Goal: Information Seeking & Learning: Find specific fact

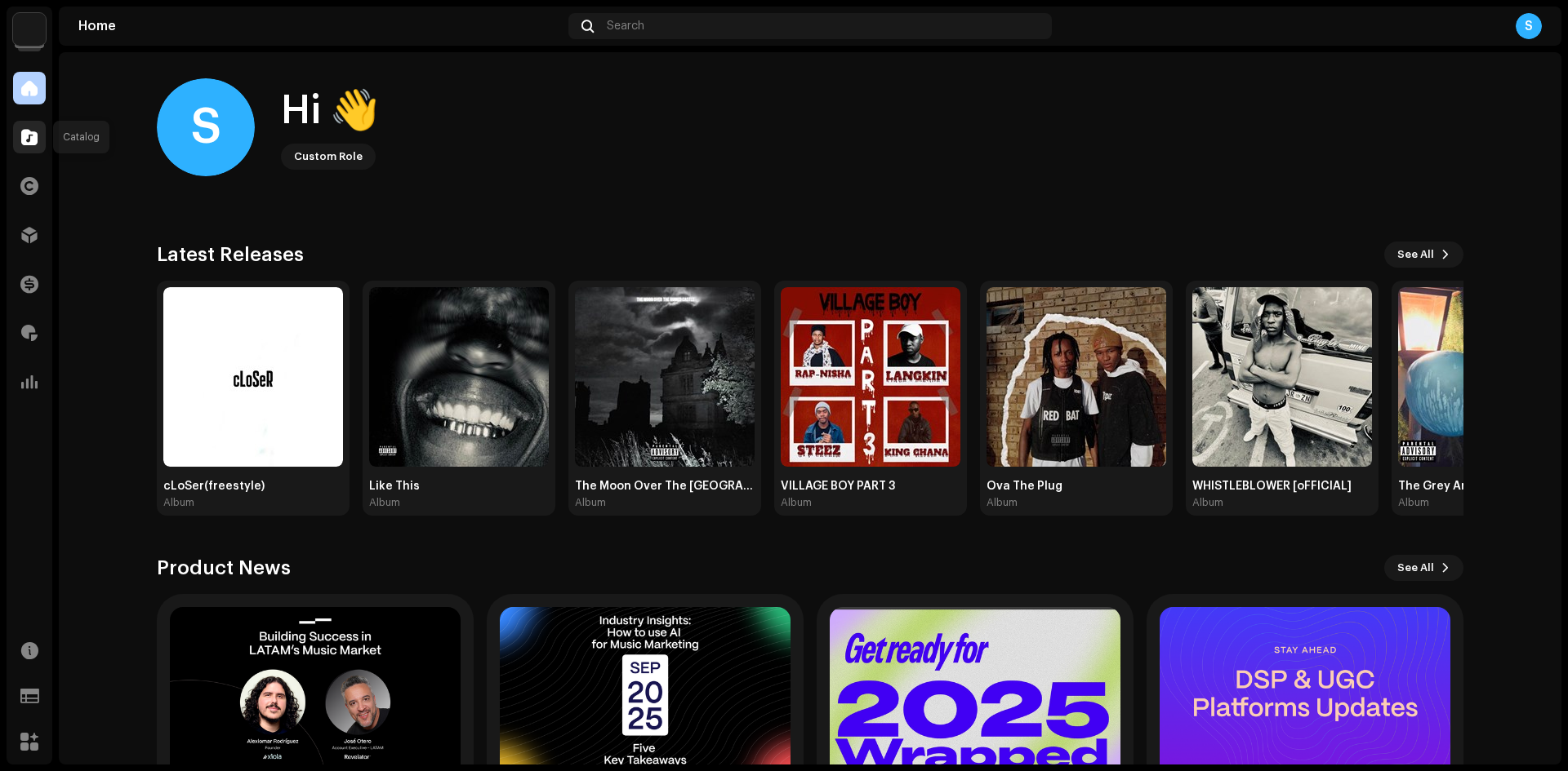
click at [26, 146] on div at bounding box center [29, 138] width 33 height 33
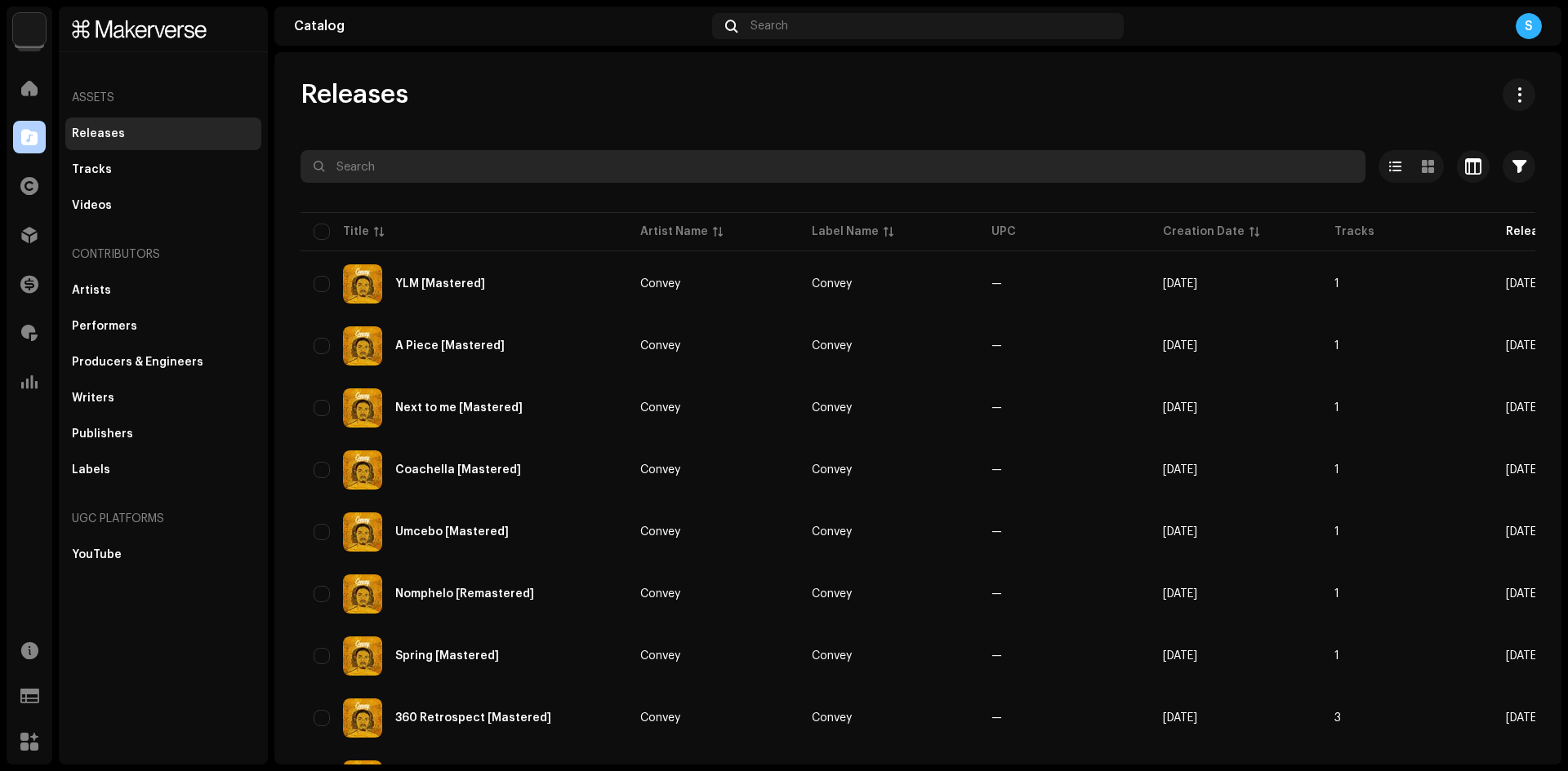
click at [408, 157] on input "text" at bounding box center [833, 167] width 1065 height 33
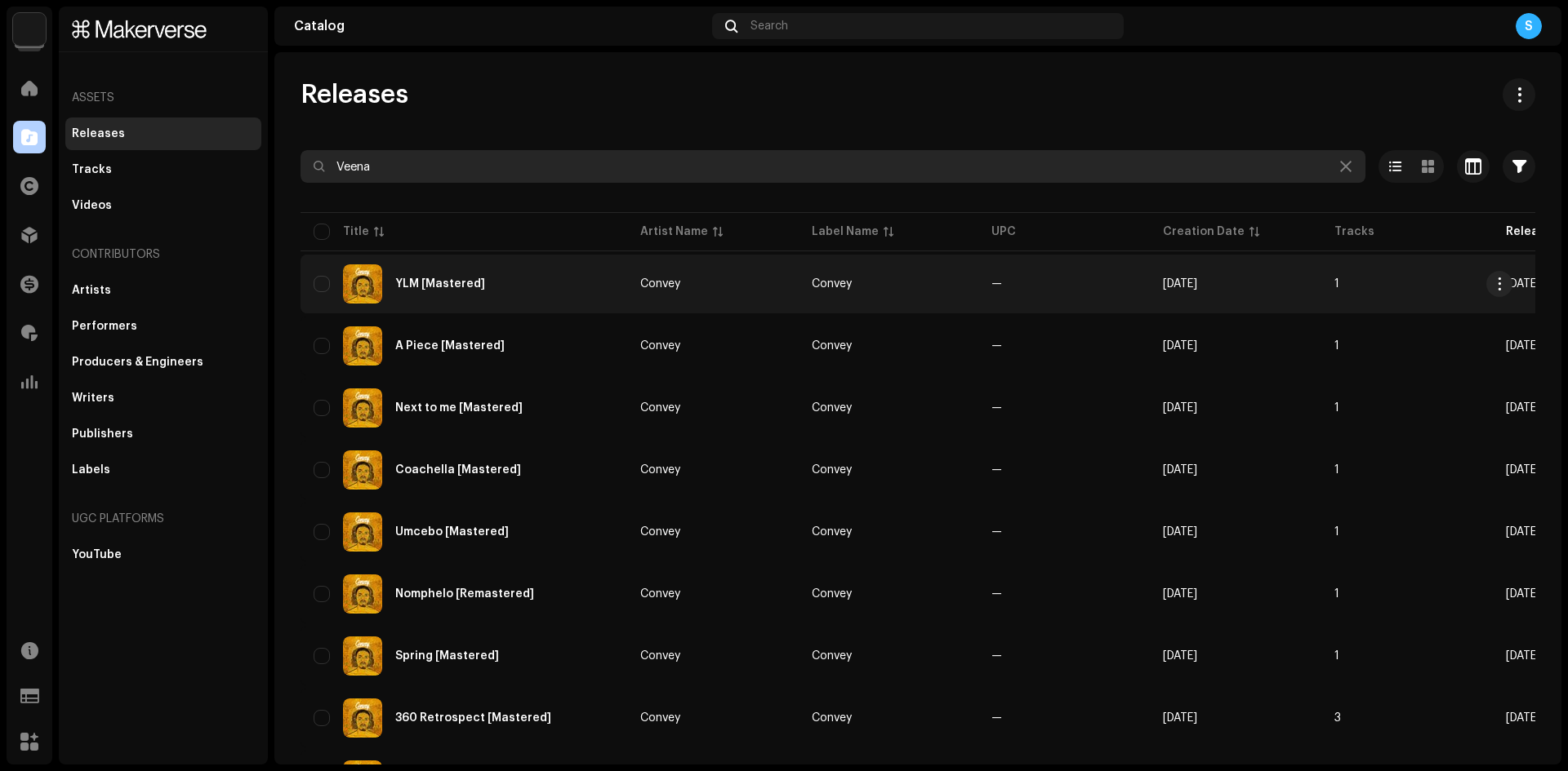
type input "Veena"
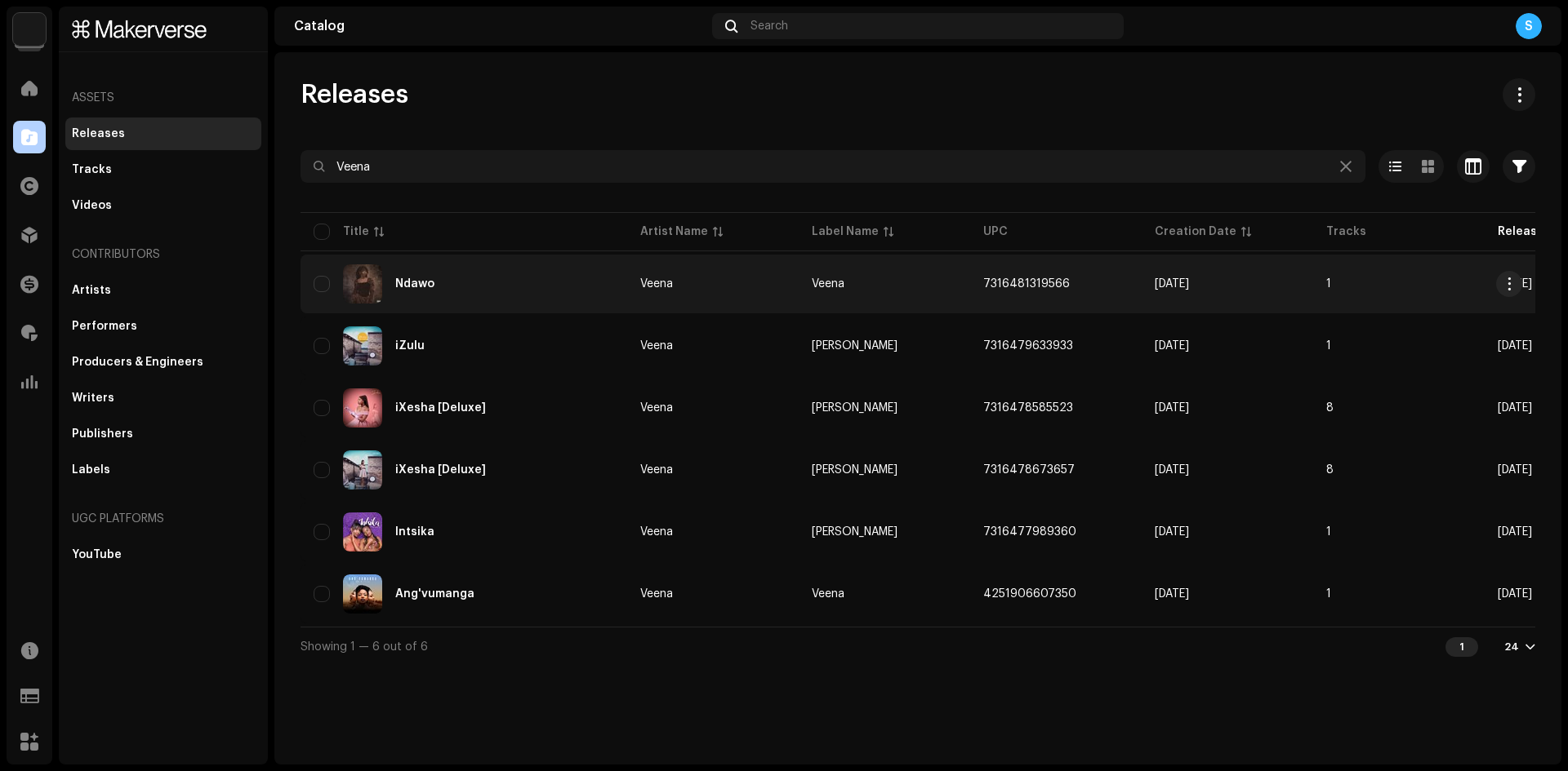
click at [542, 274] on div "Ndawo" at bounding box center [464, 283] width 301 height 39
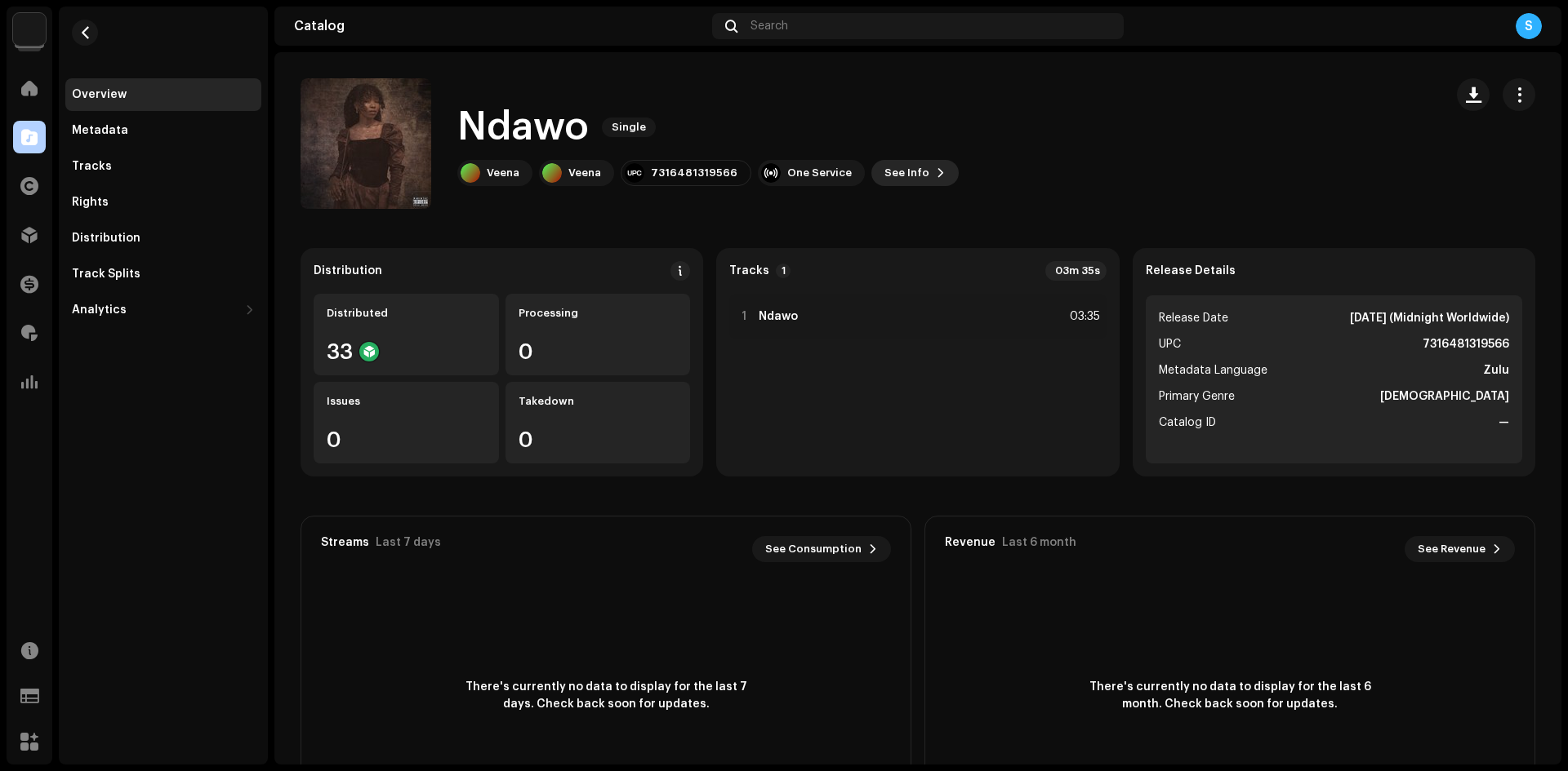
click at [890, 181] on span "See Info" at bounding box center [907, 173] width 45 height 33
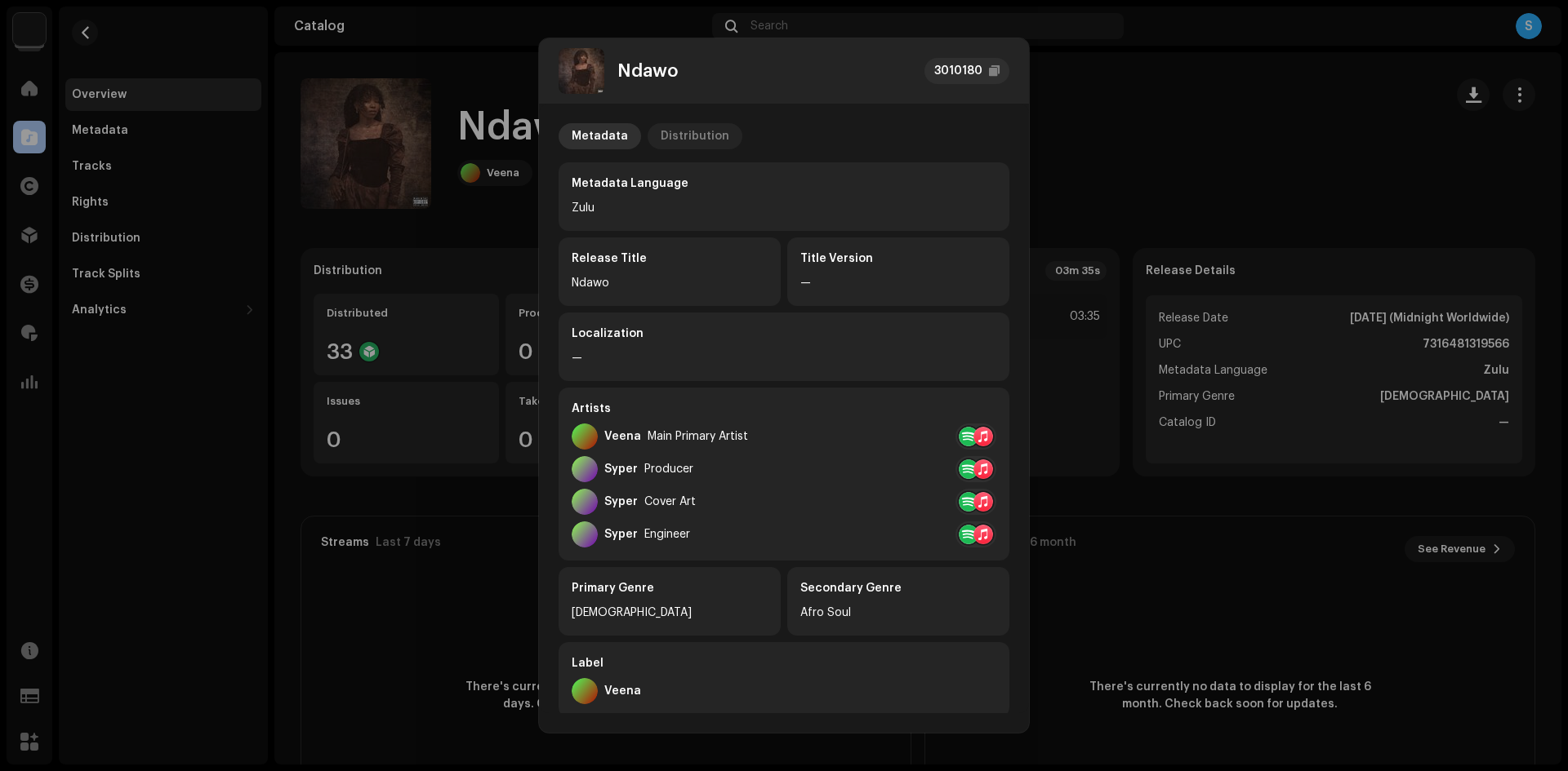
click at [710, 127] on div "Distribution" at bounding box center [695, 136] width 69 height 26
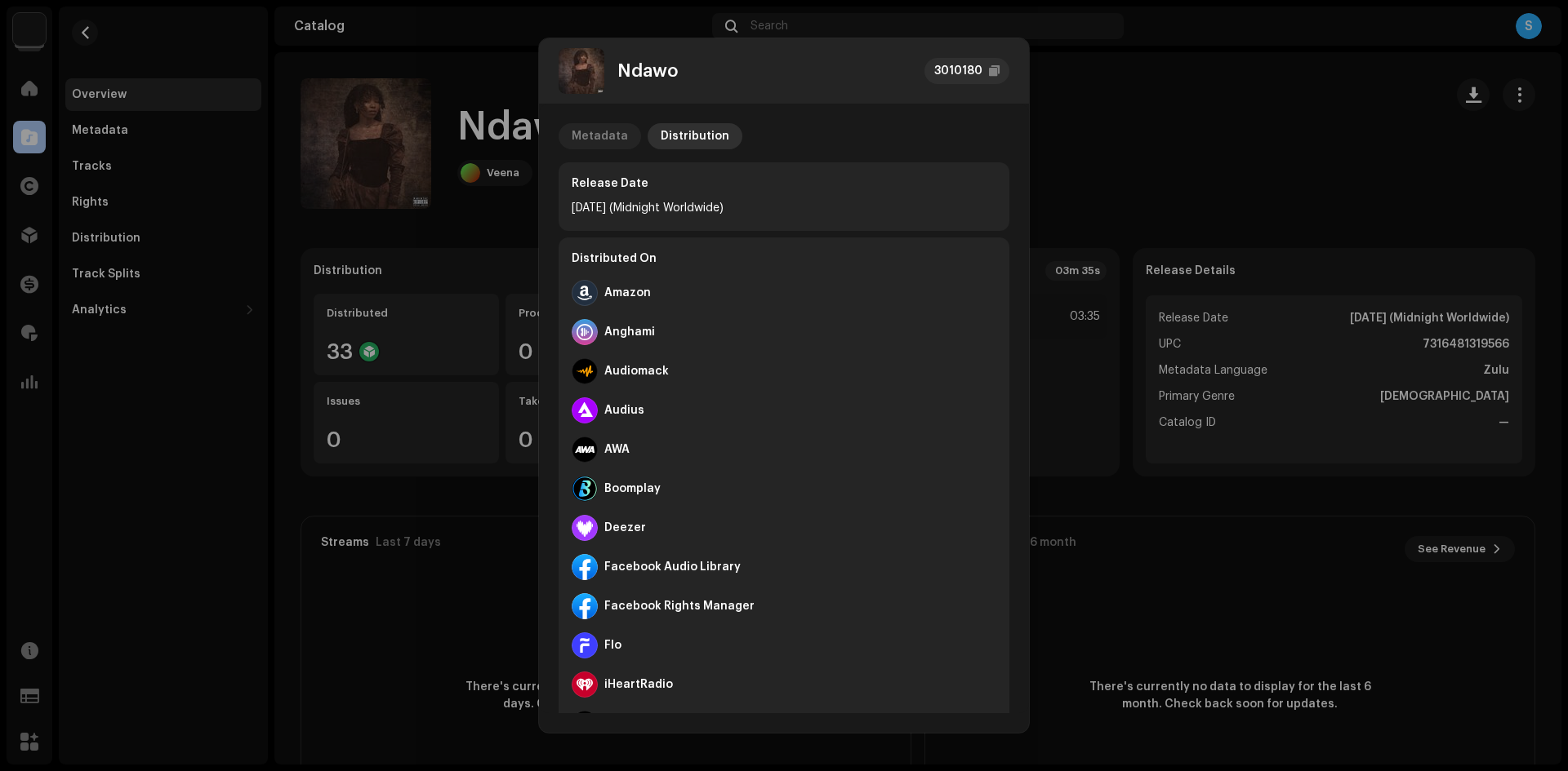
click at [609, 139] on div "Metadata" at bounding box center [599, 136] width 56 height 26
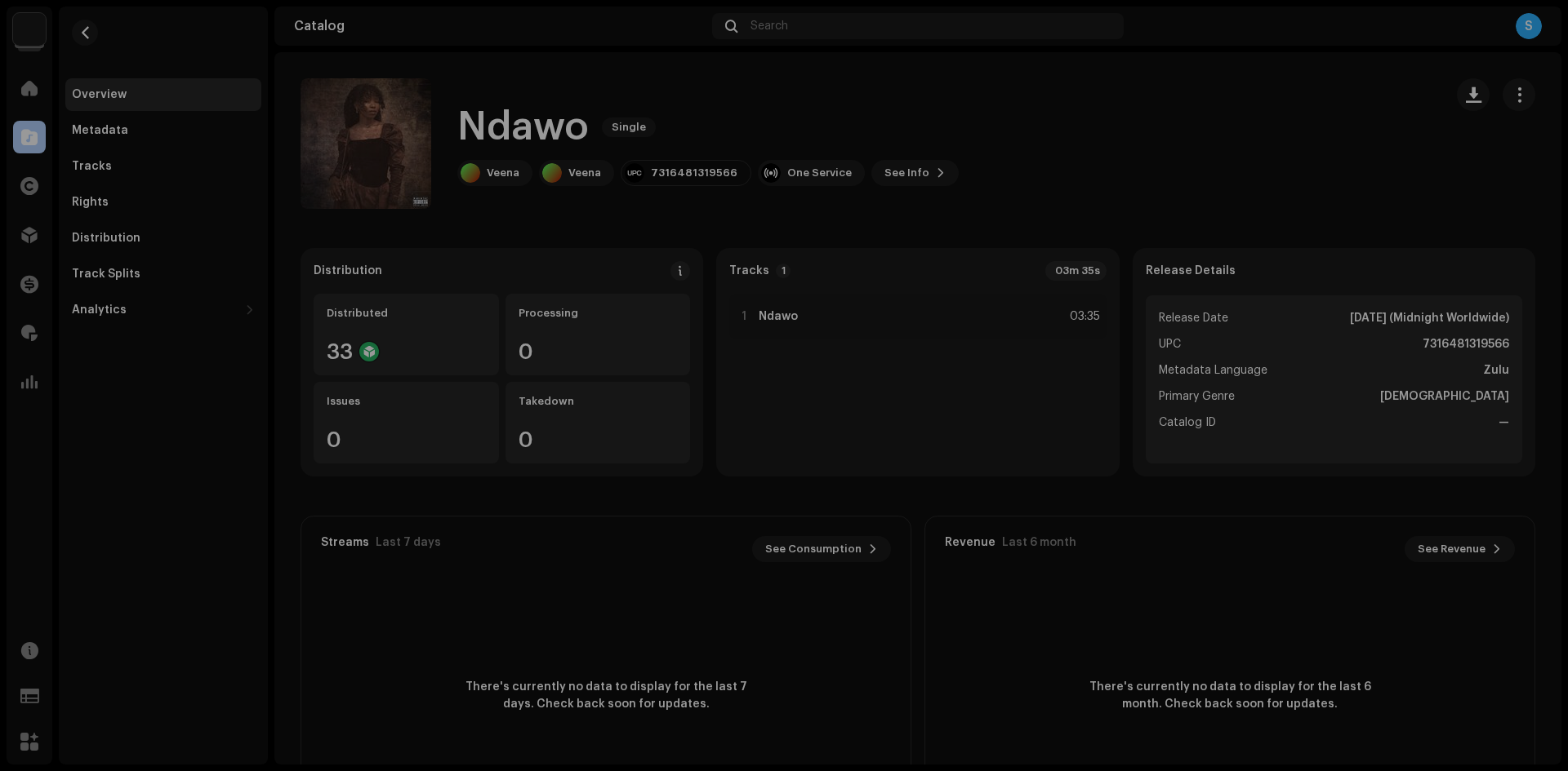
click at [1067, 111] on div "Ndawo 3010180 Metadata Distribution Metadata Language Zulu Release Title Ndawo …" at bounding box center [784, 386] width 1568 height 771
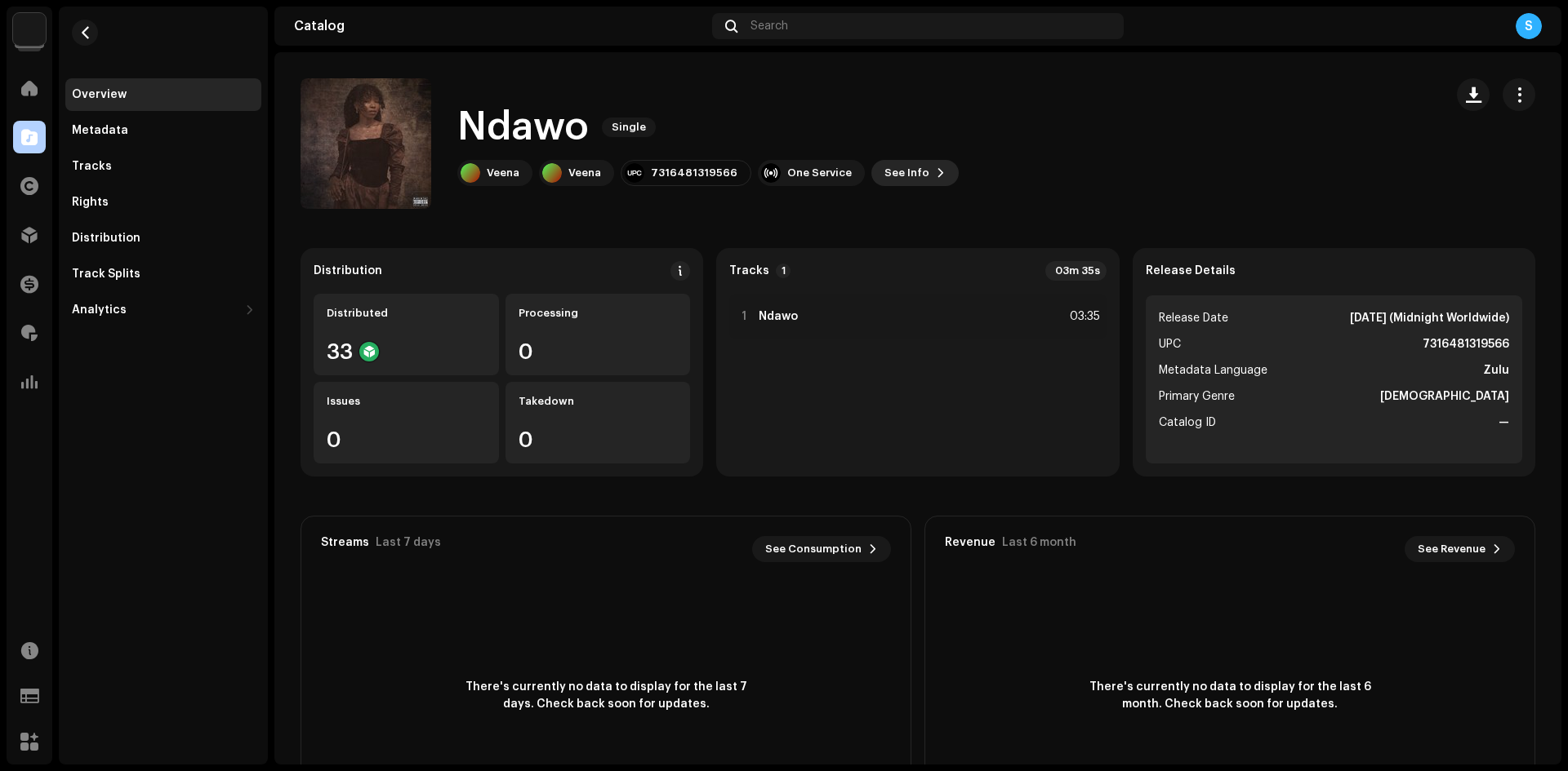
click at [904, 167] on span "See Info" at bounding box center [907, 173] width 45 height 33
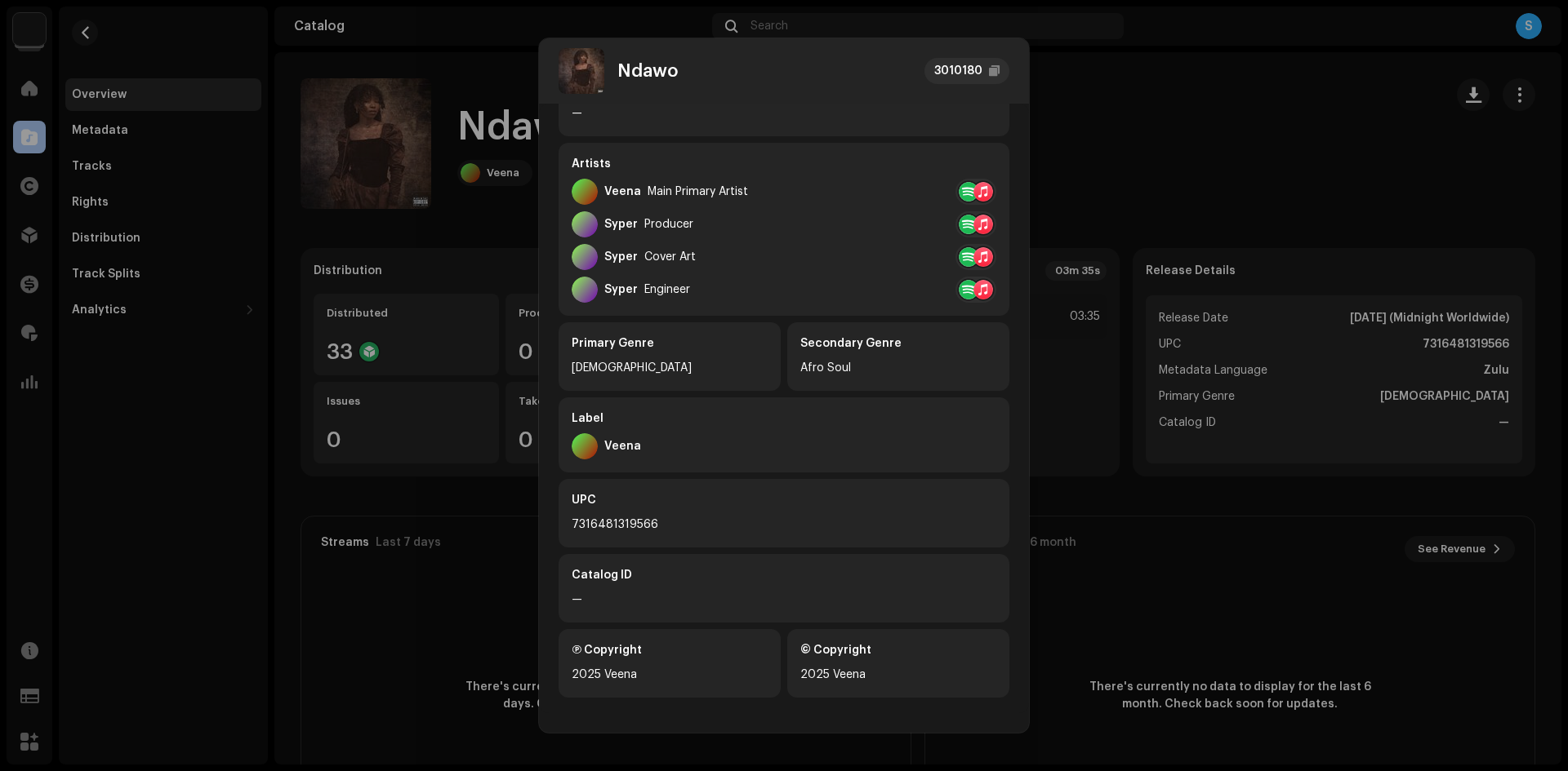
scroll to position [249, 0]
click at [637, 524] on div "7316481319566" at bounding box center [783, 521] width 425 height 20
drag, startPoint x: 637, startPoint y: 524, endPoint x: 667, endPoint y: 534, distance: 31.6
click at [667, 534] on div "UPC 7316481319566" at bounding box center [784, 509] width 451 height 69
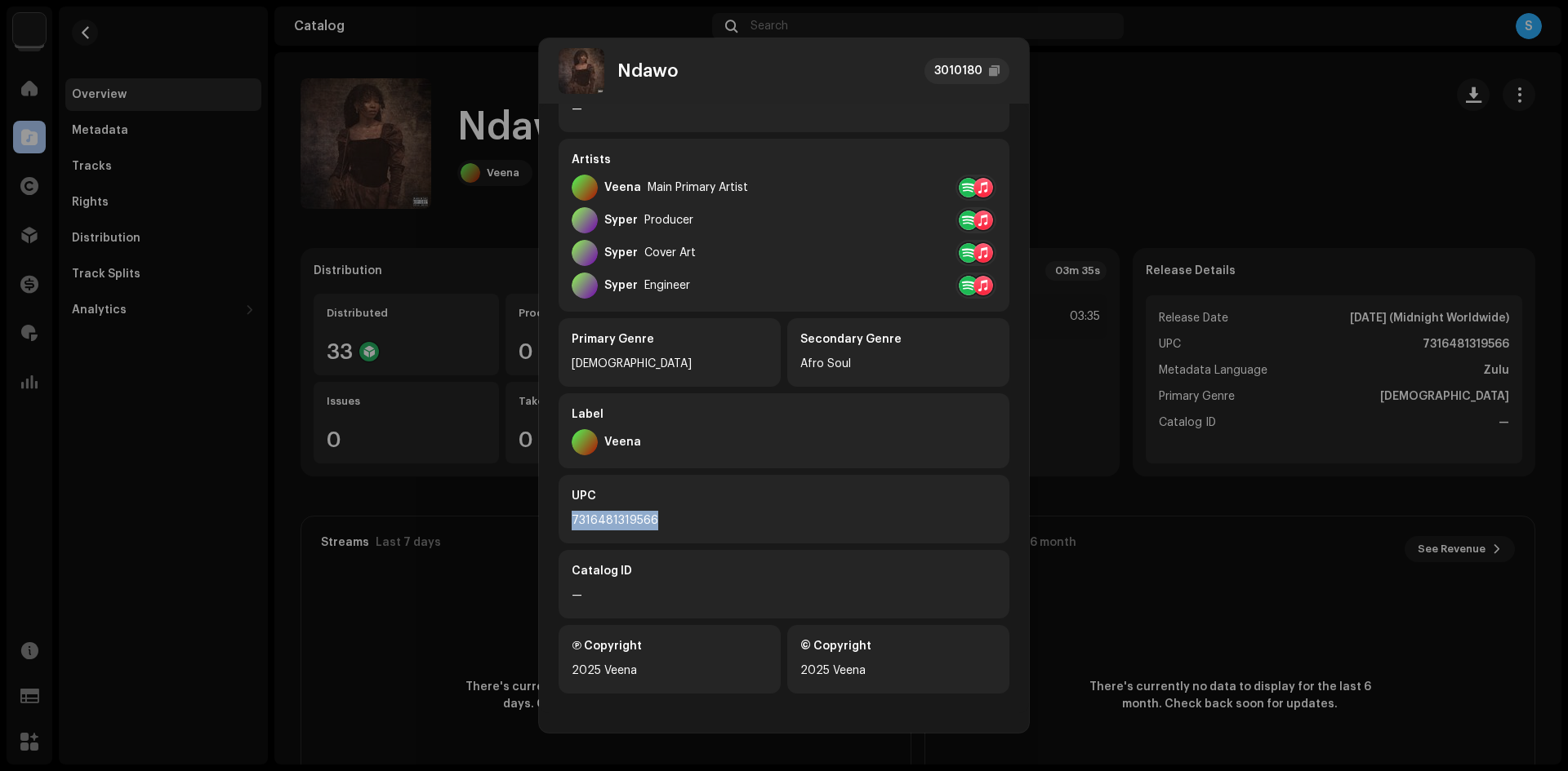
copy div "7316481319566"
click at [655, 66] on div "Ndawo" at bounding box center [648, 71] width 62 height 20
copy div "Ndawo"
click at [636, 184] on div "Veena" at bounding box center [623, 187] width 37 height 13
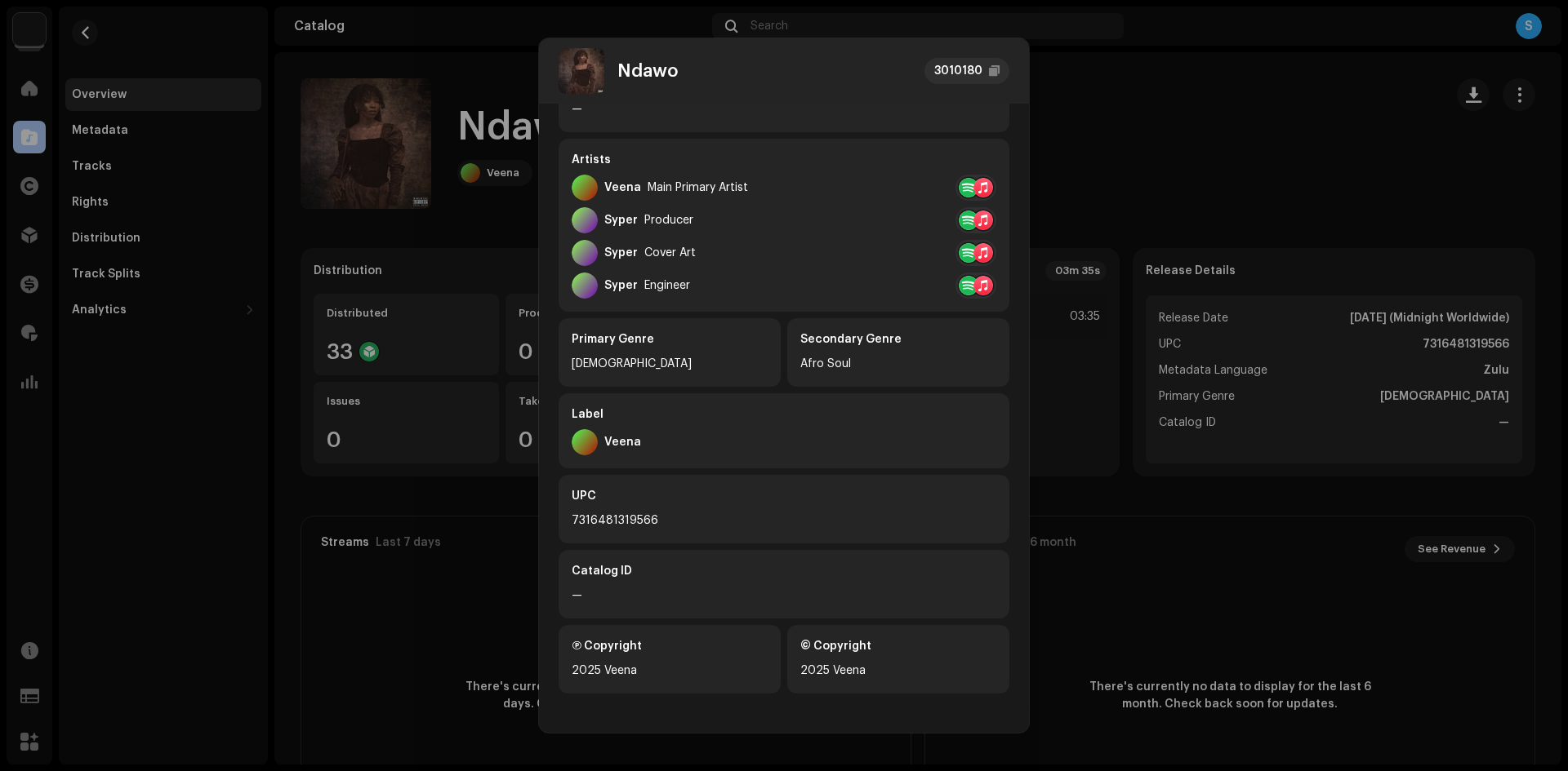
click at [636, 184] on div "Veena" at bounding box center [623, 187] width 37 height 13
click at [630, 186] on div "Veena" at bounding box center [623, 187] width 37 height 13
copy div "Veena"
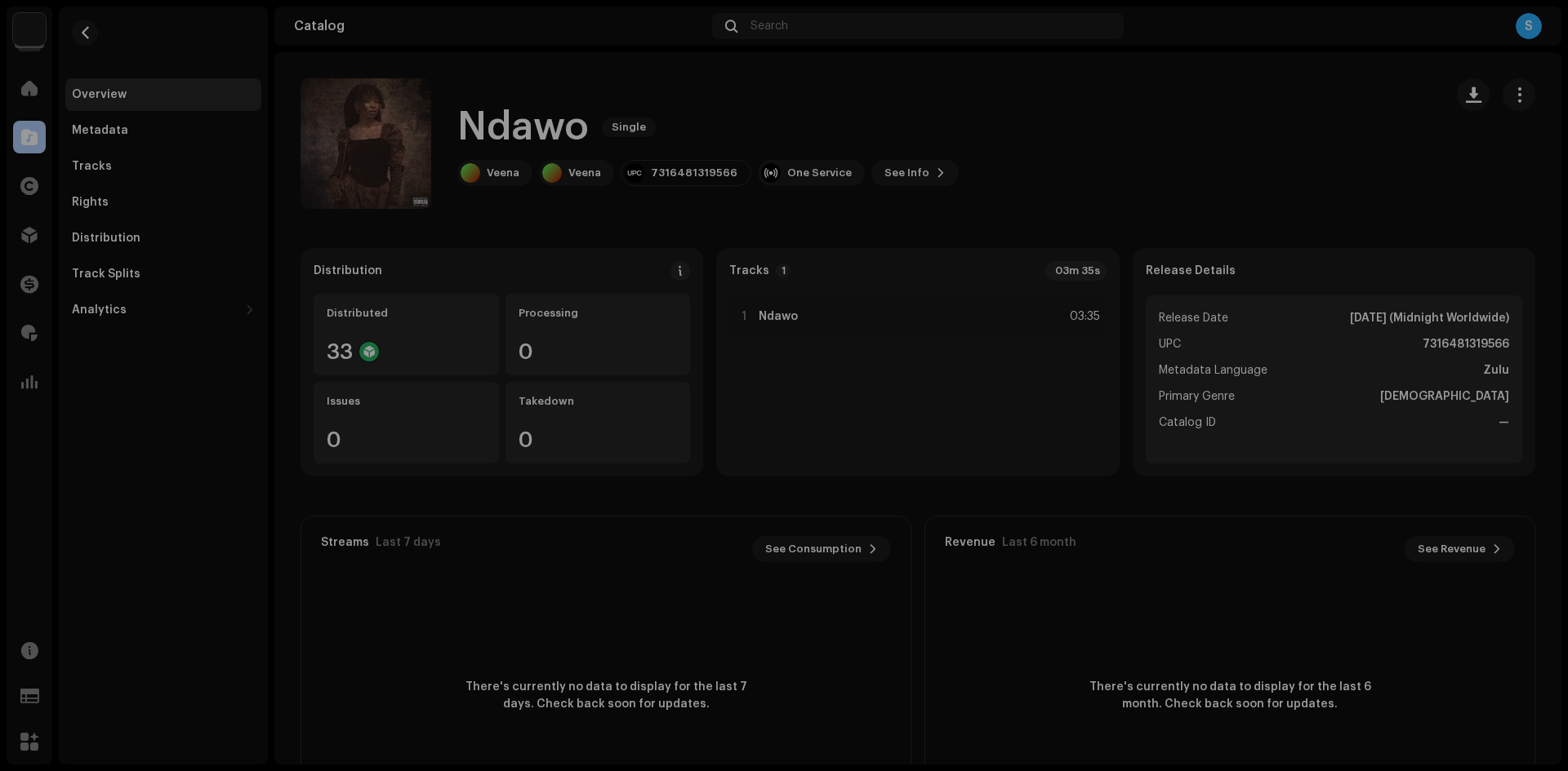
click at [1237, 186] on div "Ndawo 3010180 Metadata Distribution Metadata Language Zulu Release Title Ndawo …" at bounding box center [784, 386] width 1568 height 771
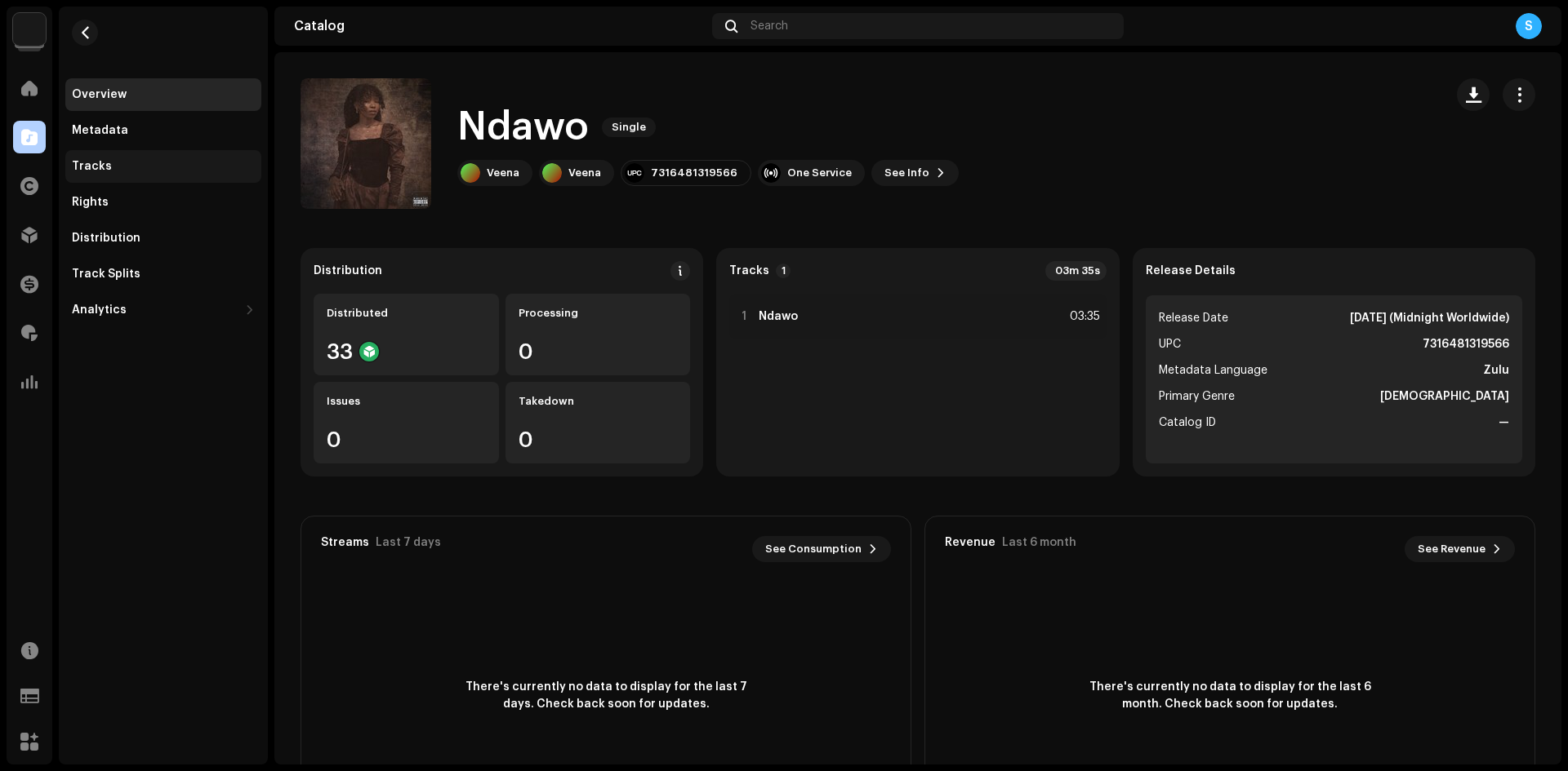
click at [120, 181] on div "Tracks" at bounding box center [163, 167] width 196 height 33
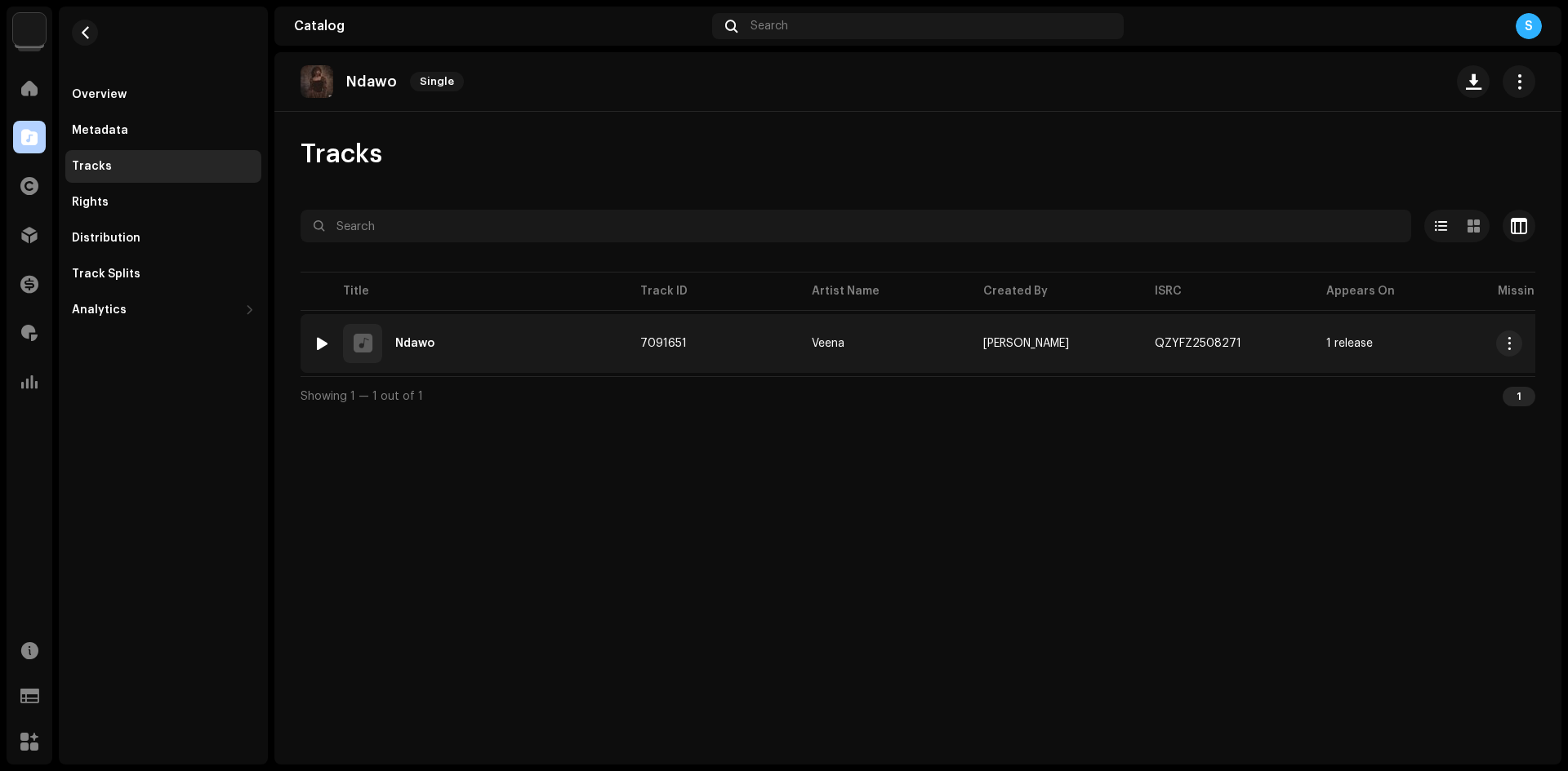
click at [320, 338] on div at bounding box center [322, 344] width 13 height 13
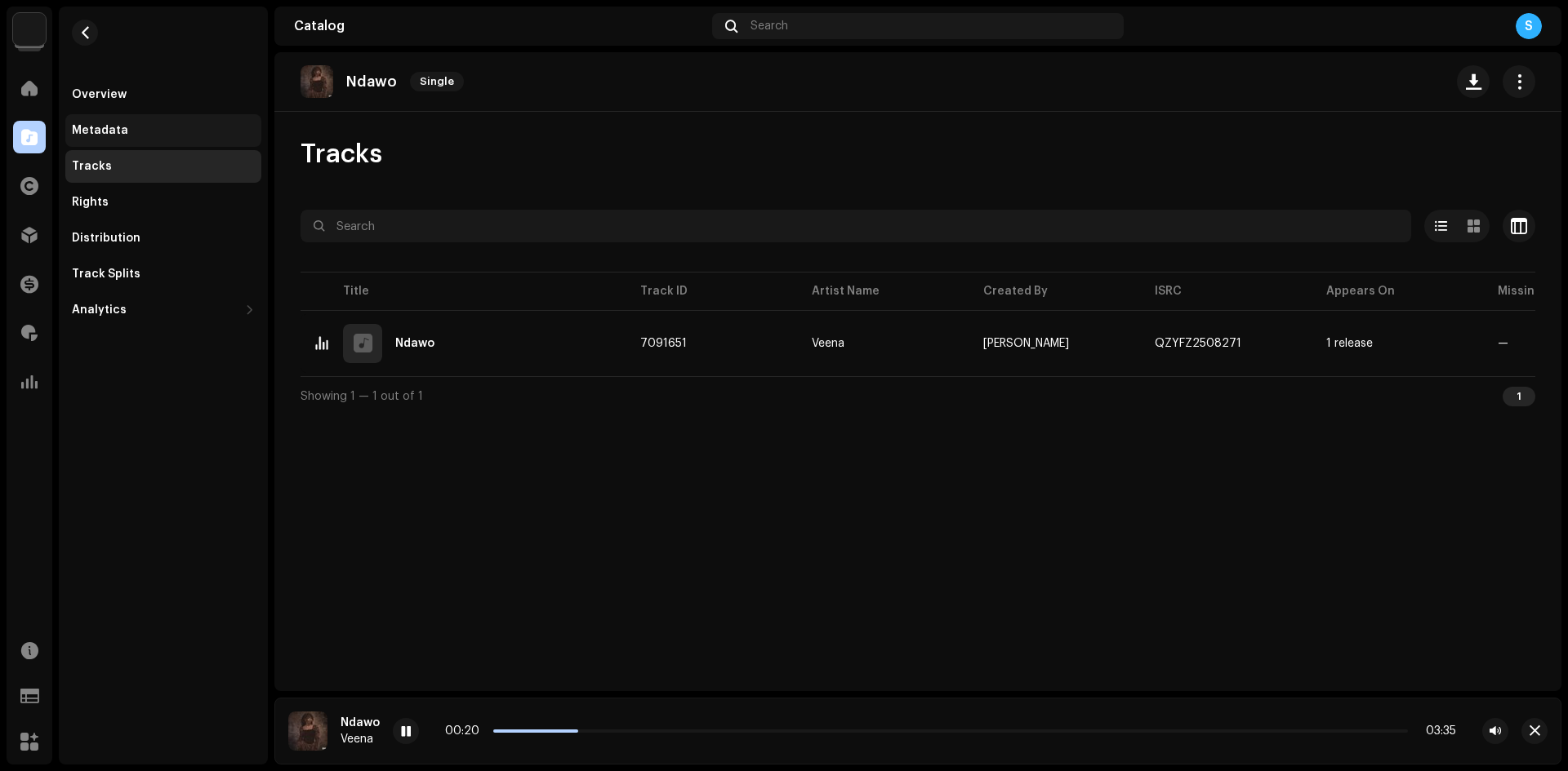
click at [110, 134] on div "Metadata" at bounding box center [100, 130] width 56 height 13
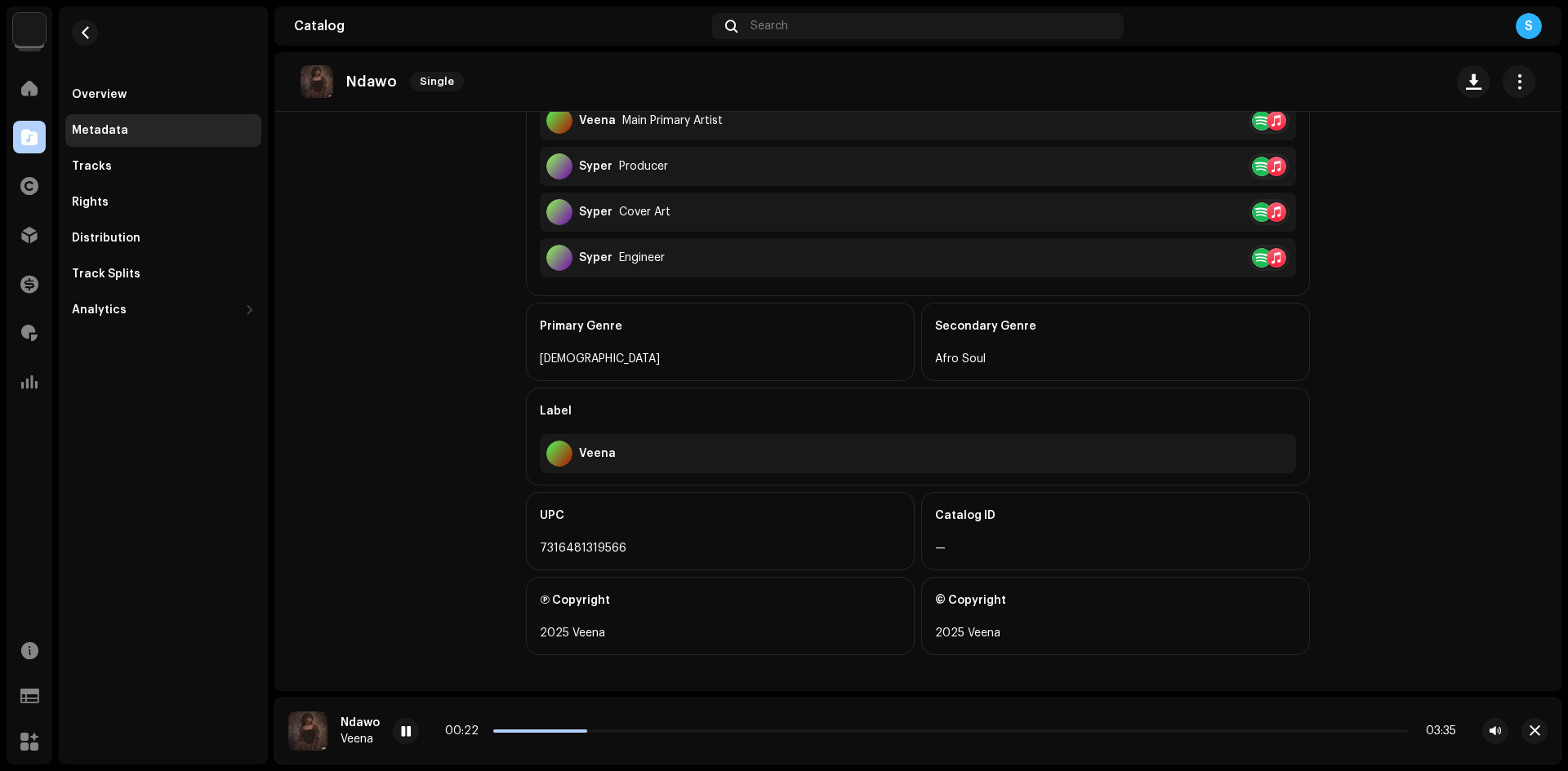
scroll to position [498, 0]
drag, startPoint x: 588, startPoint y: 449, endPoint x: 544, endPoint y: 455, distance: 44.4
click at [544, 455] on div "Veena" at bounding box center [917, 450] width 756 height 39
copy div "Veena"
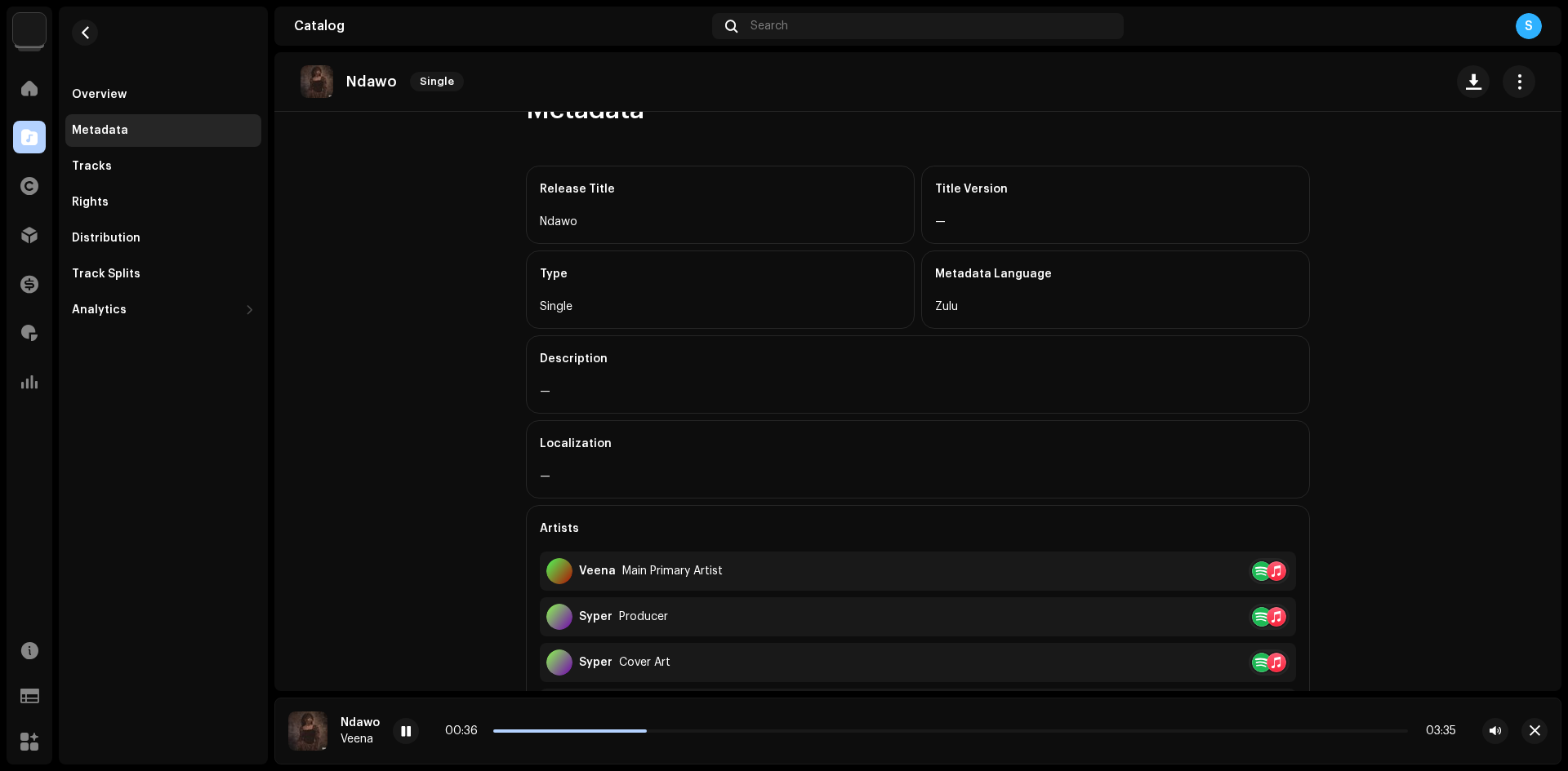
scroll to position [0, 0]
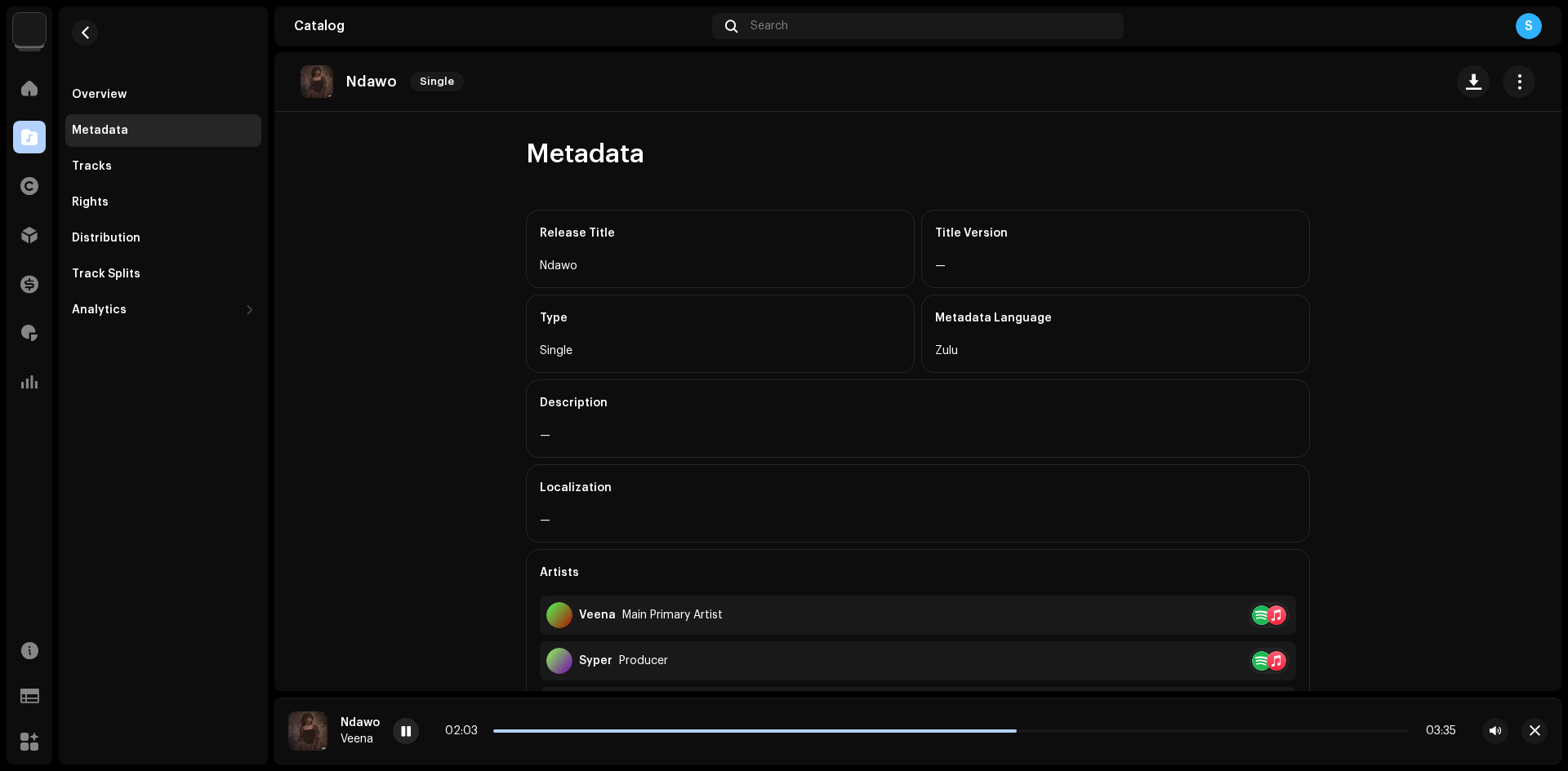
click at [393, 730] on div at bounding box center [406, 731] width 26 height 26
